Goal: Task Accomplishment & Management: Use online tool/utility

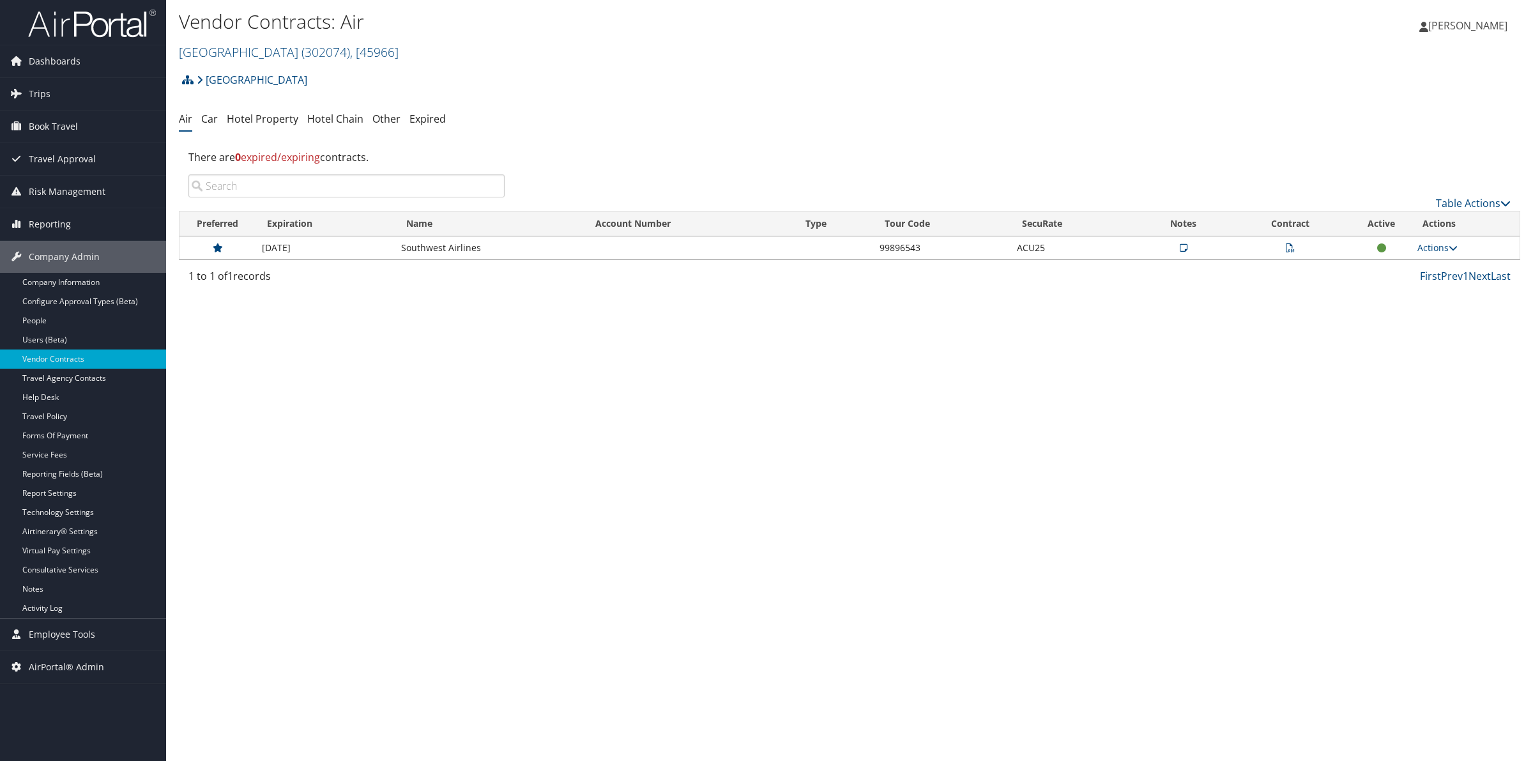
click at [234, 427] on div "Vendor Contracts: Air [GEOGRAPHIC_DATA] ( 302074 ) , [ 45966 ] [GEOGRAPHIC_DATA…" at bounding box center [849, 380] width 1367 height 761
click at [56, 155] on span "Travel Approval" at bounding box center [62, 159] width 67 height 32
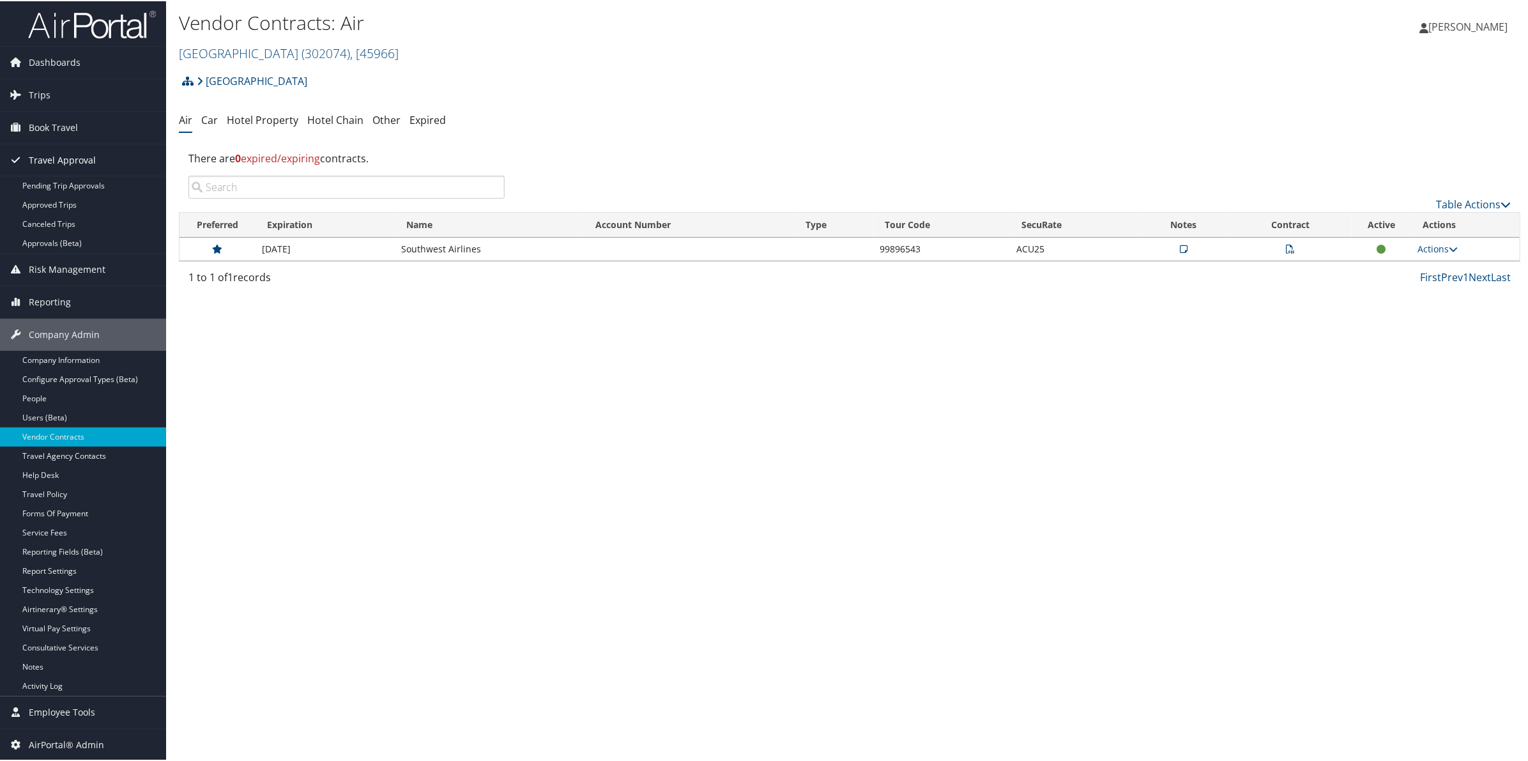
click at [56, 155] on span "Travel Approval" at bounding box center [62, 159] width 67 height 32
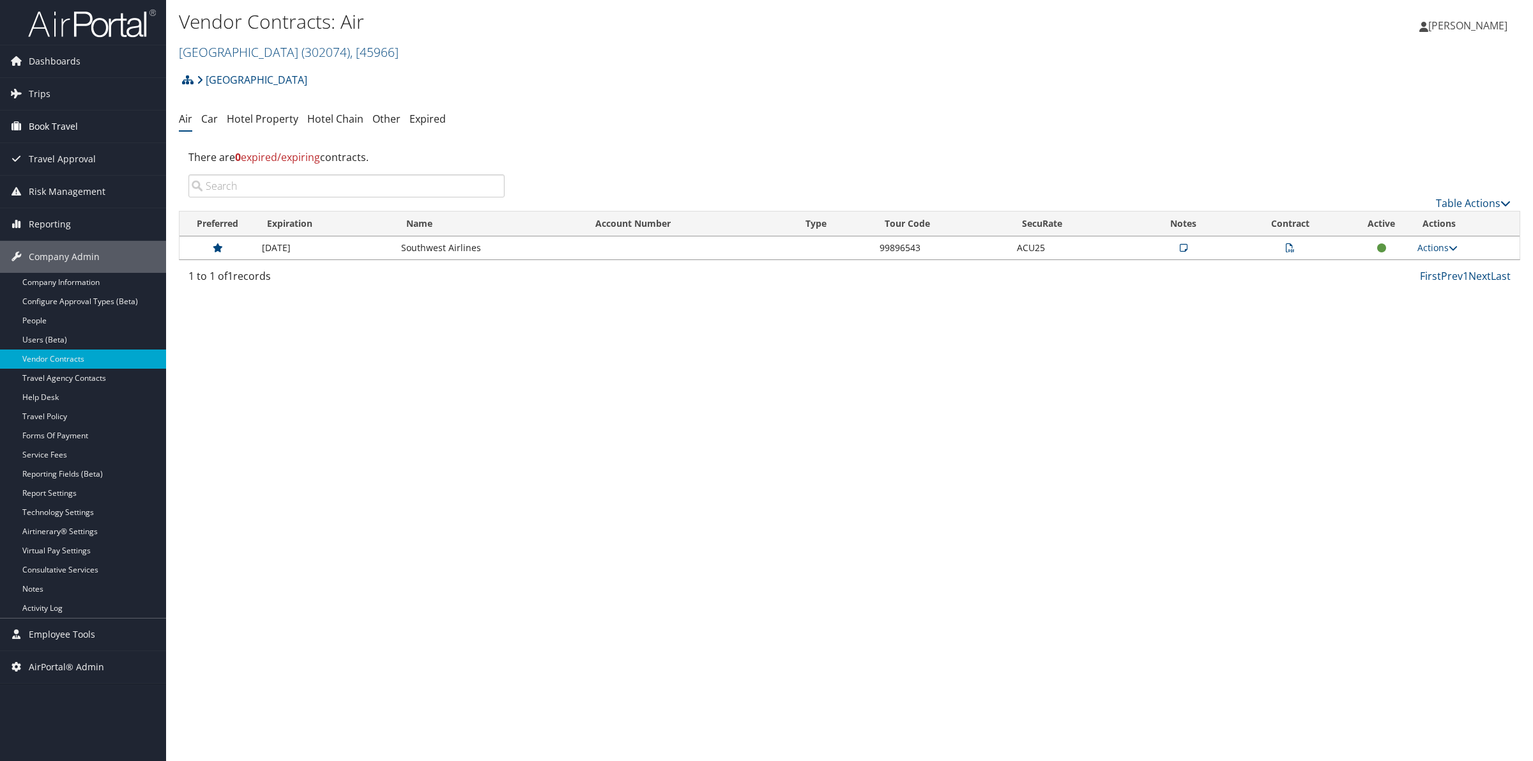
click at [68, 129] on span "Book Travel" at bounding box center [53, 126] width 49 height 32
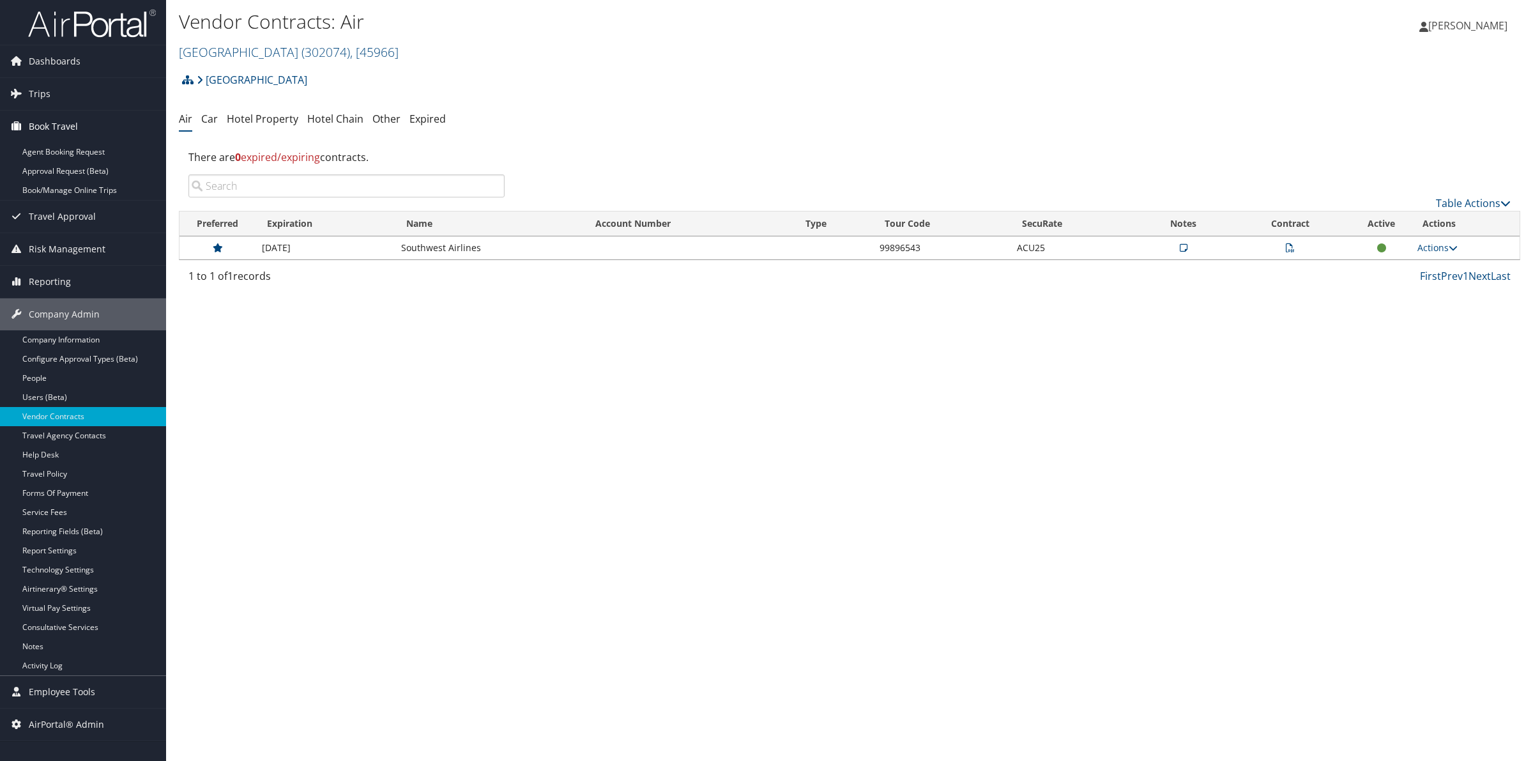
click at [68, 129] on span "Book Travel" at bounding box center [53, 126] width 49 height 32
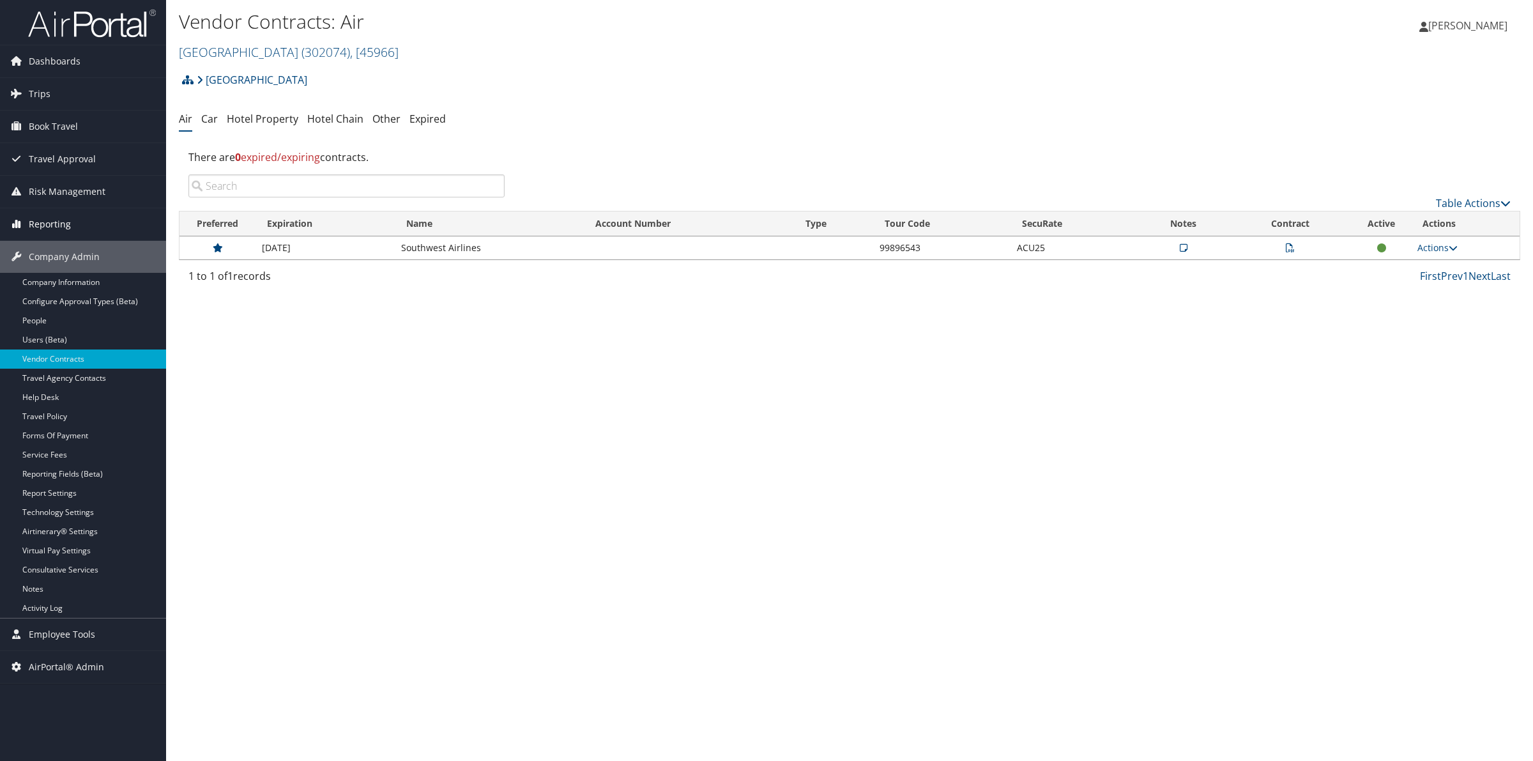
click at [54, 224] on span "Reporting" at bounding box center [50, 224] width 42 height 32
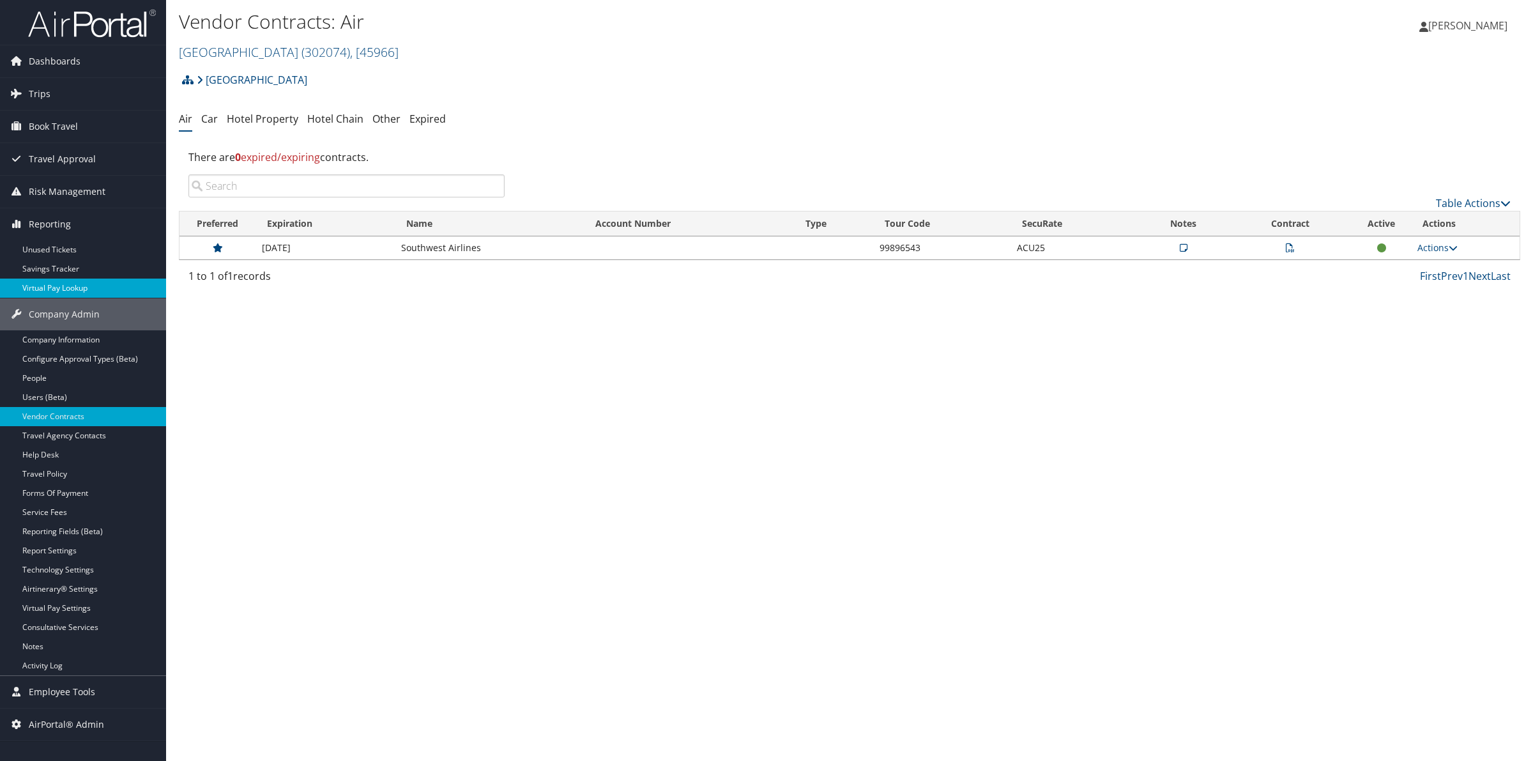
click at [50, 288] on link "Virtual Pay Lookup" at bounding box center [83, 287] width 166 height 19
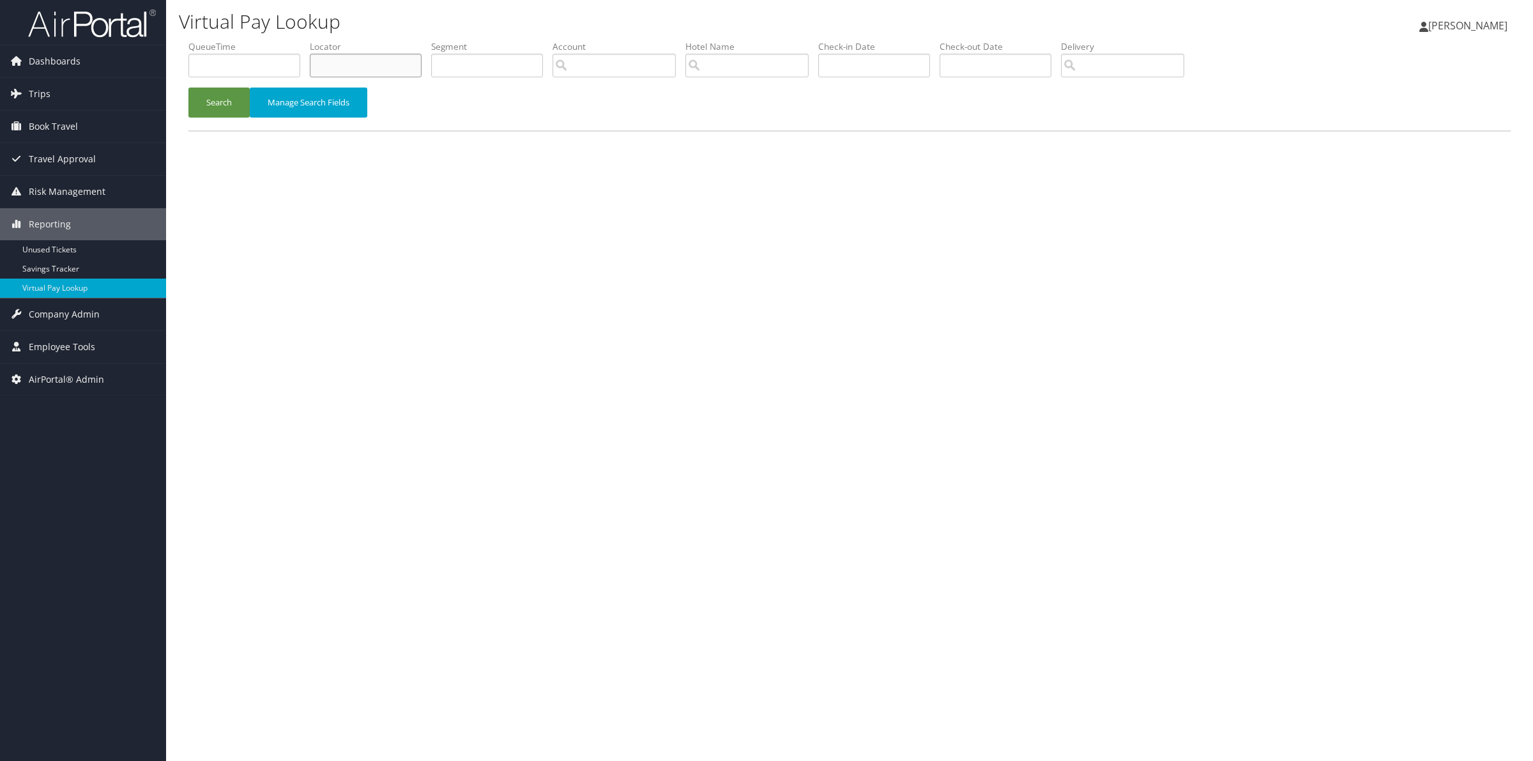
click at [401, 64] on input "text" at bounding box center [366, 66] width 112 height 24
paste input "KRKNNY"
type input "KRKNNY"
click at [202, 102] on button "Search" at bounding box center [218, 102] width 61 height 30
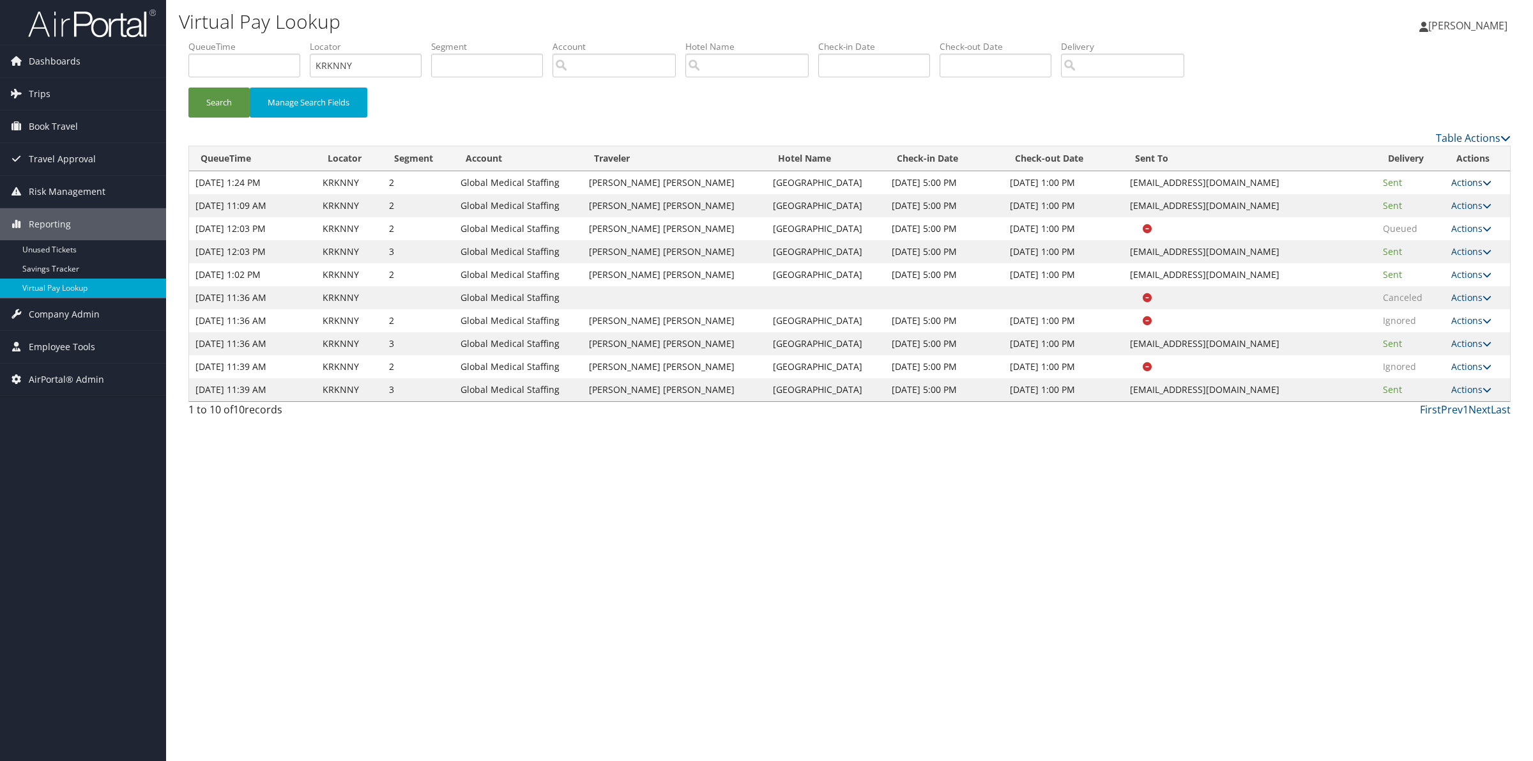
click at [1470, 183] on link "Actions" at bounding box center [1471, 182] width 40 height 12
click at [1431, 218] on link "Logs" at bounding box center [1446, 223] width 80 height 22
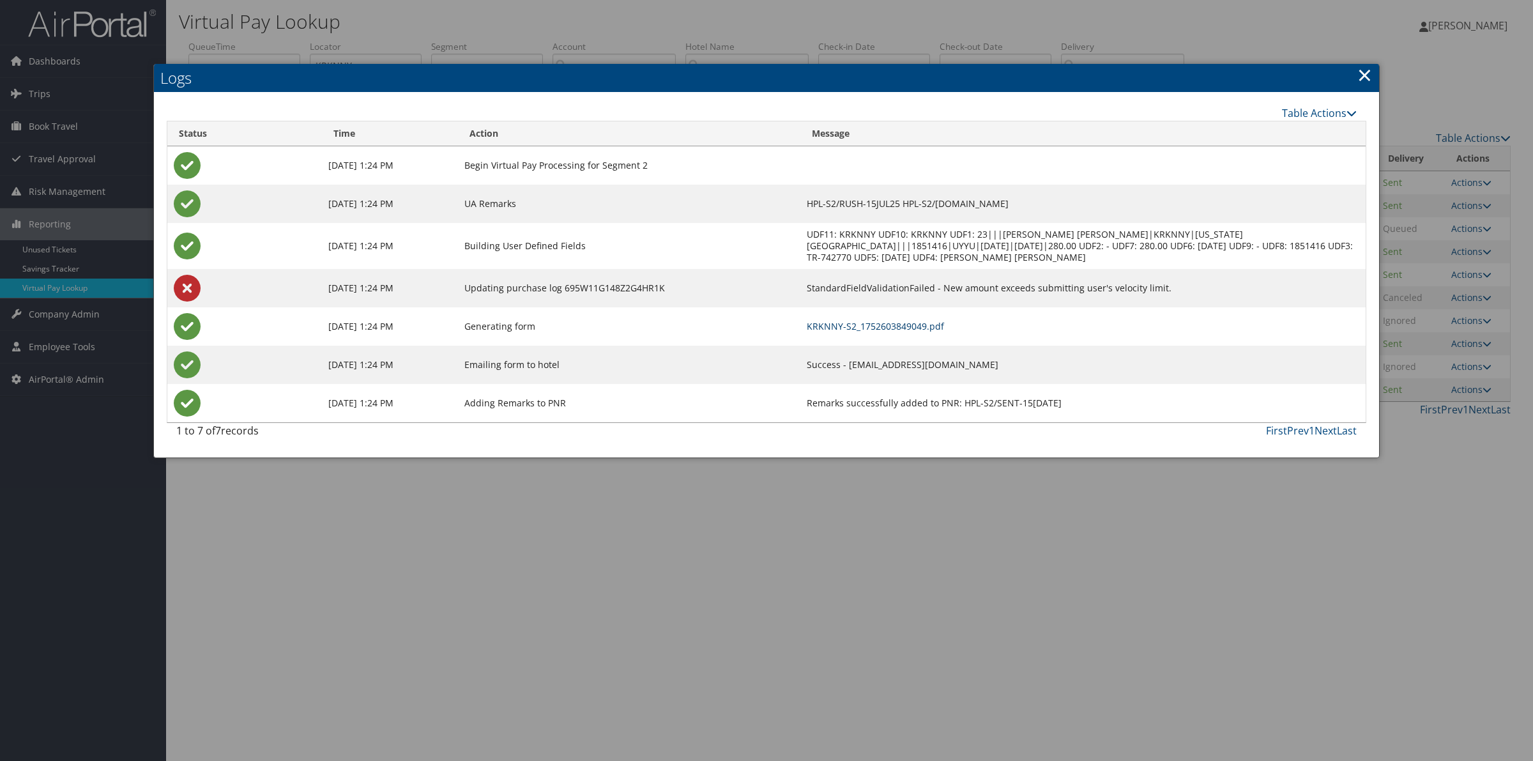
click at [893, 326] on link "KRKNNY-S2_1752603849049.pdf" at bounding box center [875, 326] width 137 height 12
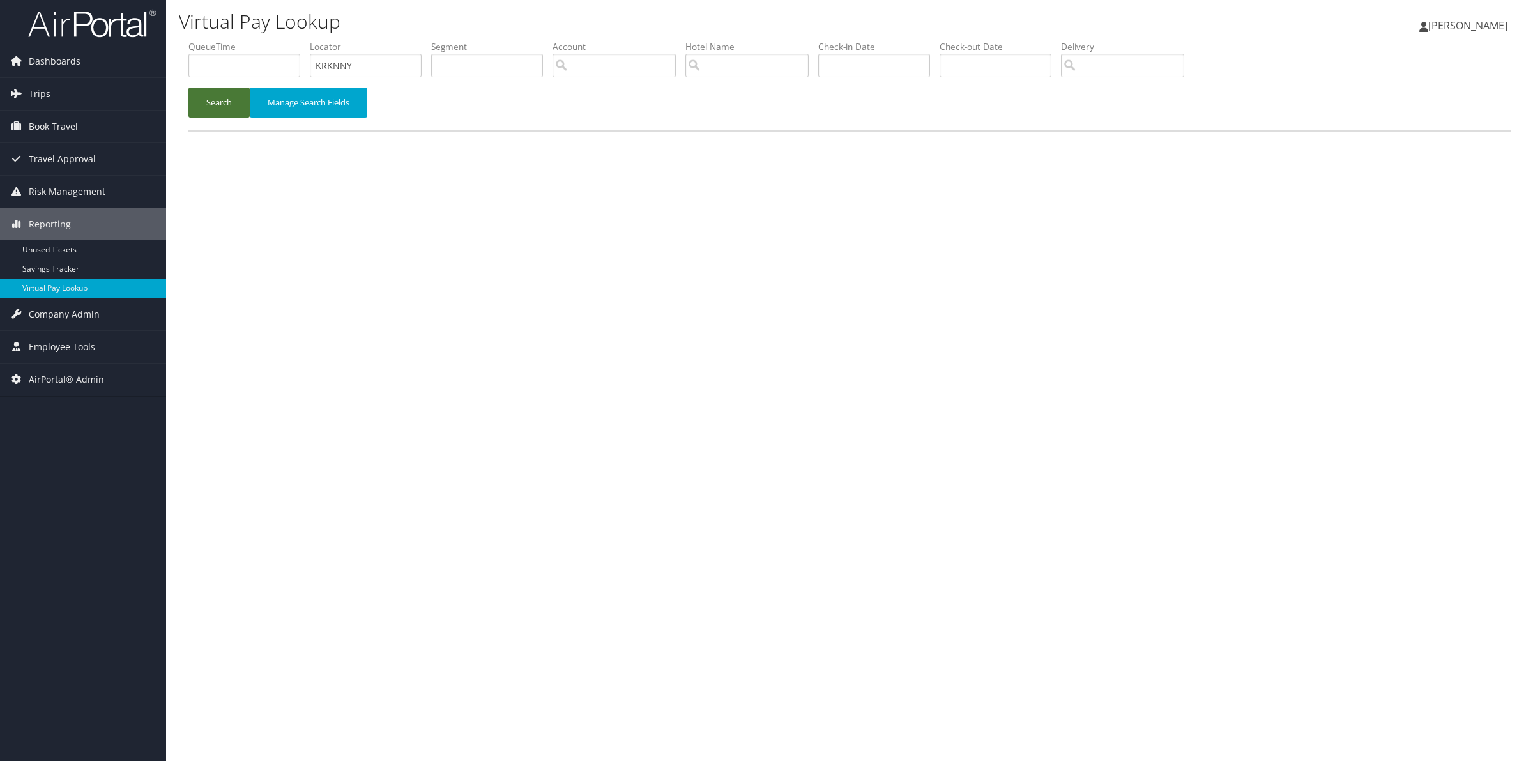
click at [219, 110] on button "Search" at bounding box center [218, 102] width 61 height 30
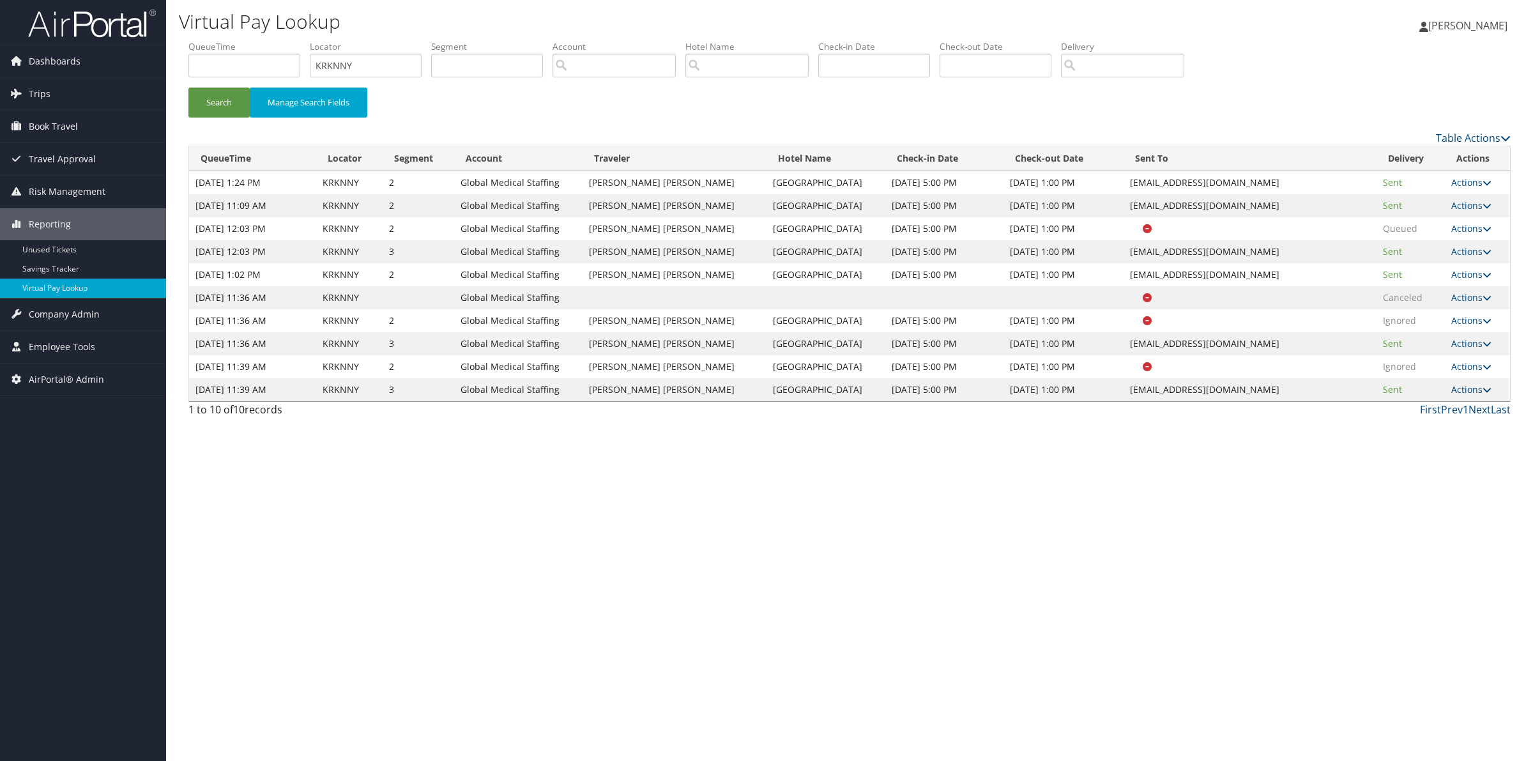
click at [1482, 385] on icon at bounding box center [1486, 389] width 9 height 9
click at [1450, 426] on link "Logs" at bounding box center [1446, 430] width 80 height 22
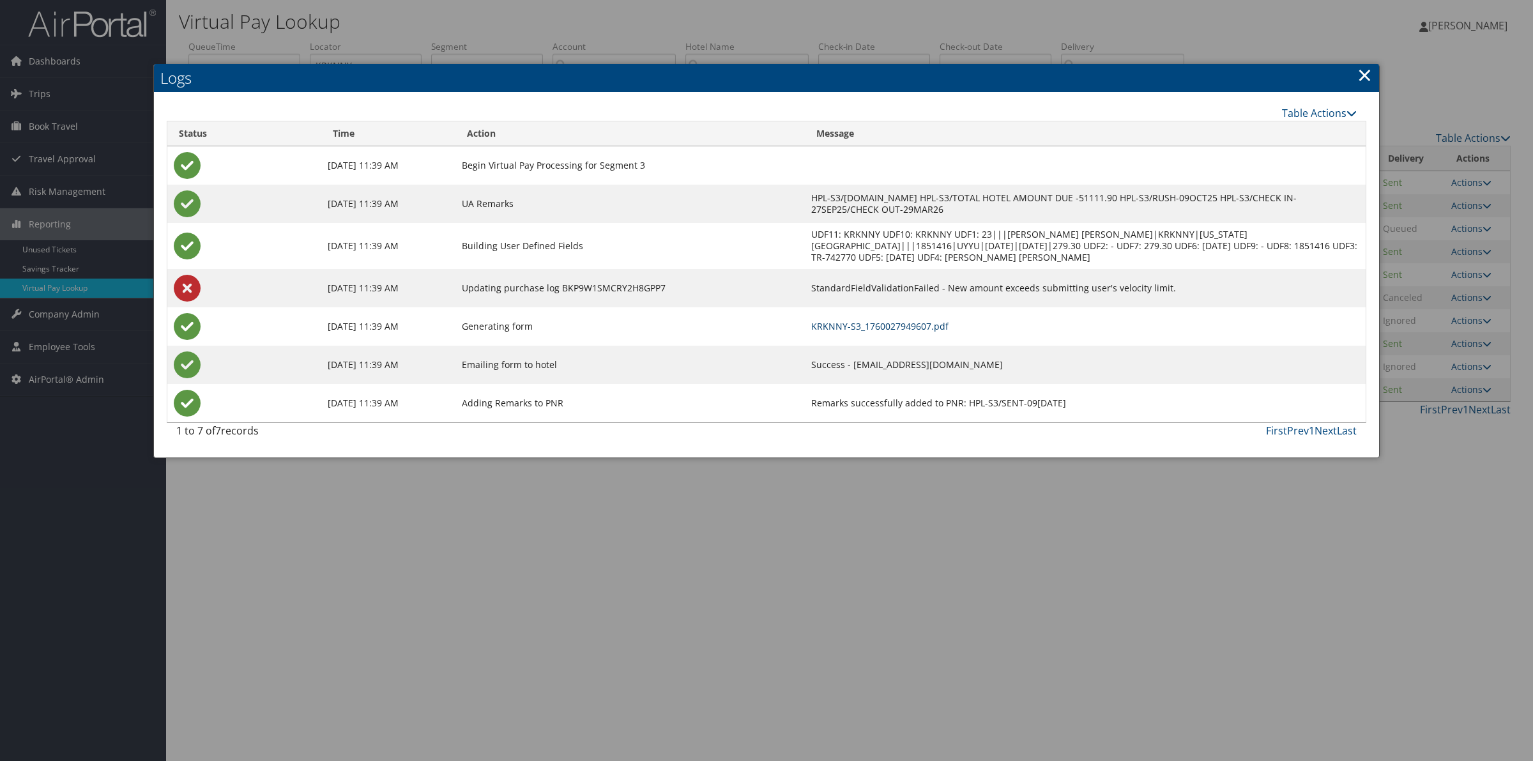
click at [948, 329] on link "KRKNNY-S3_1760027949607.pdf" at bounding box center [879, 326] width 137 height 12
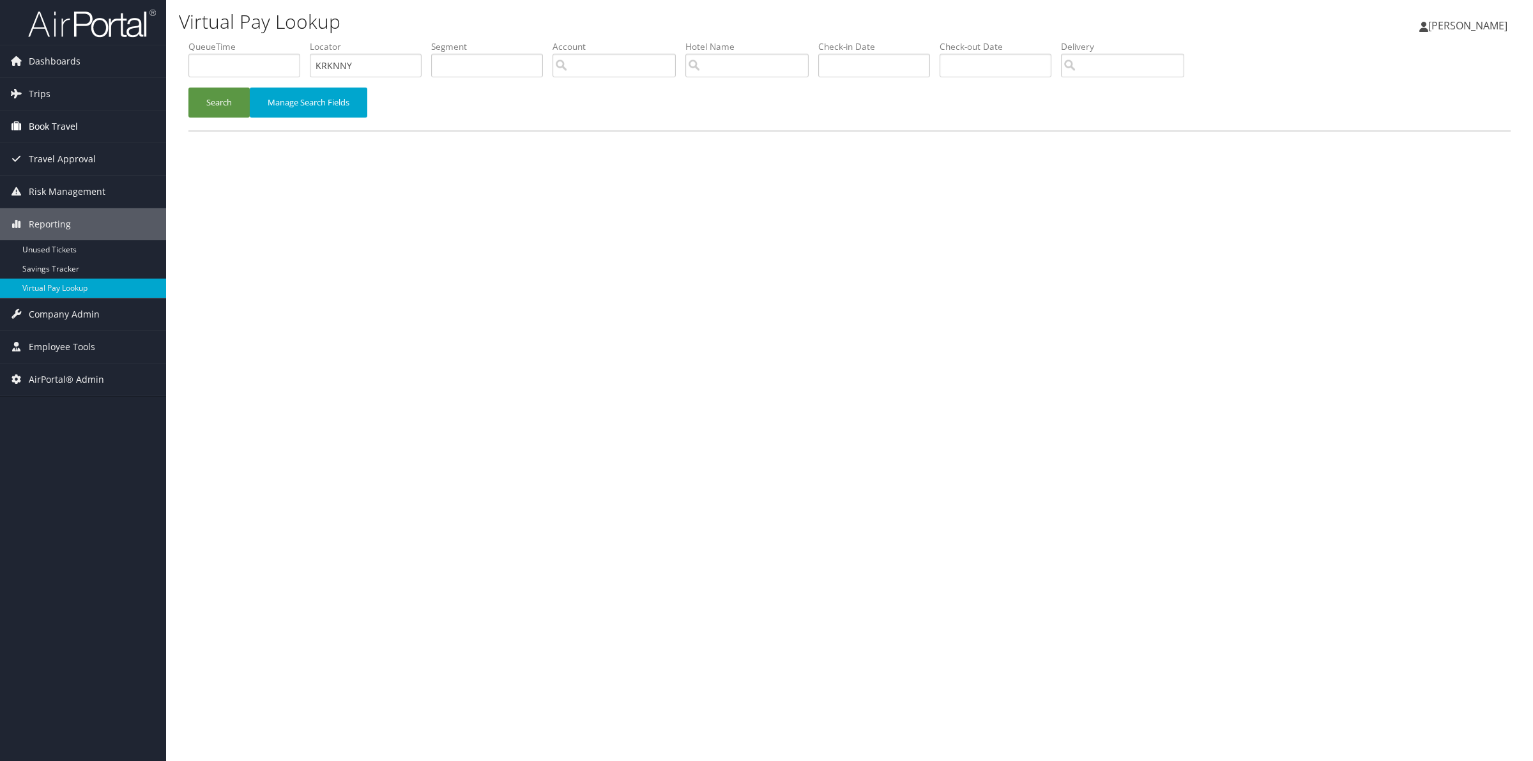
click at [47, 120] on span "Book Travel" at bounding box center [53, 126] width 49 height 32
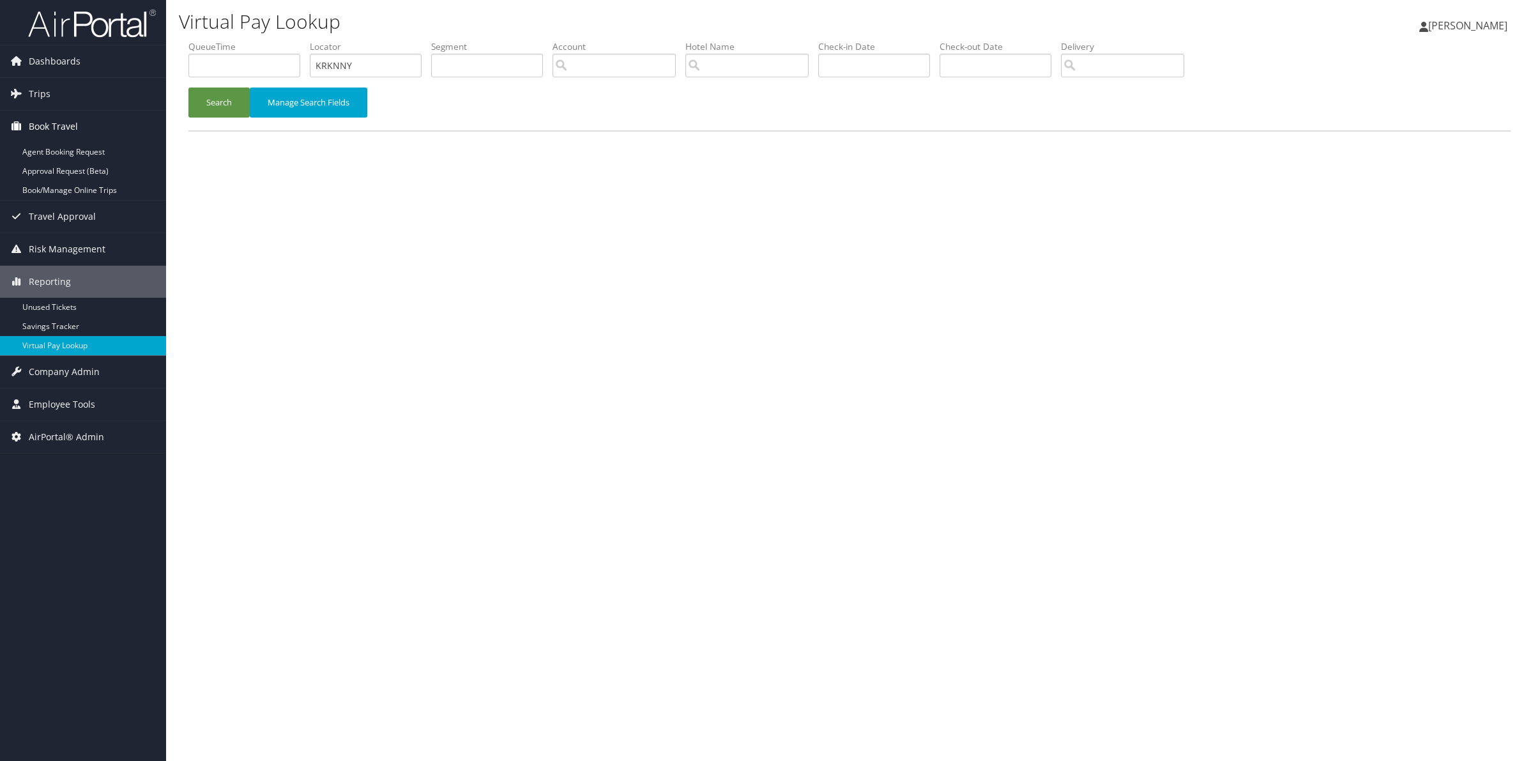
click at [46, 118] on span "Book Travel" at bounding box center [53, 126] width 49 height 32
